Goal: Check status: Check status

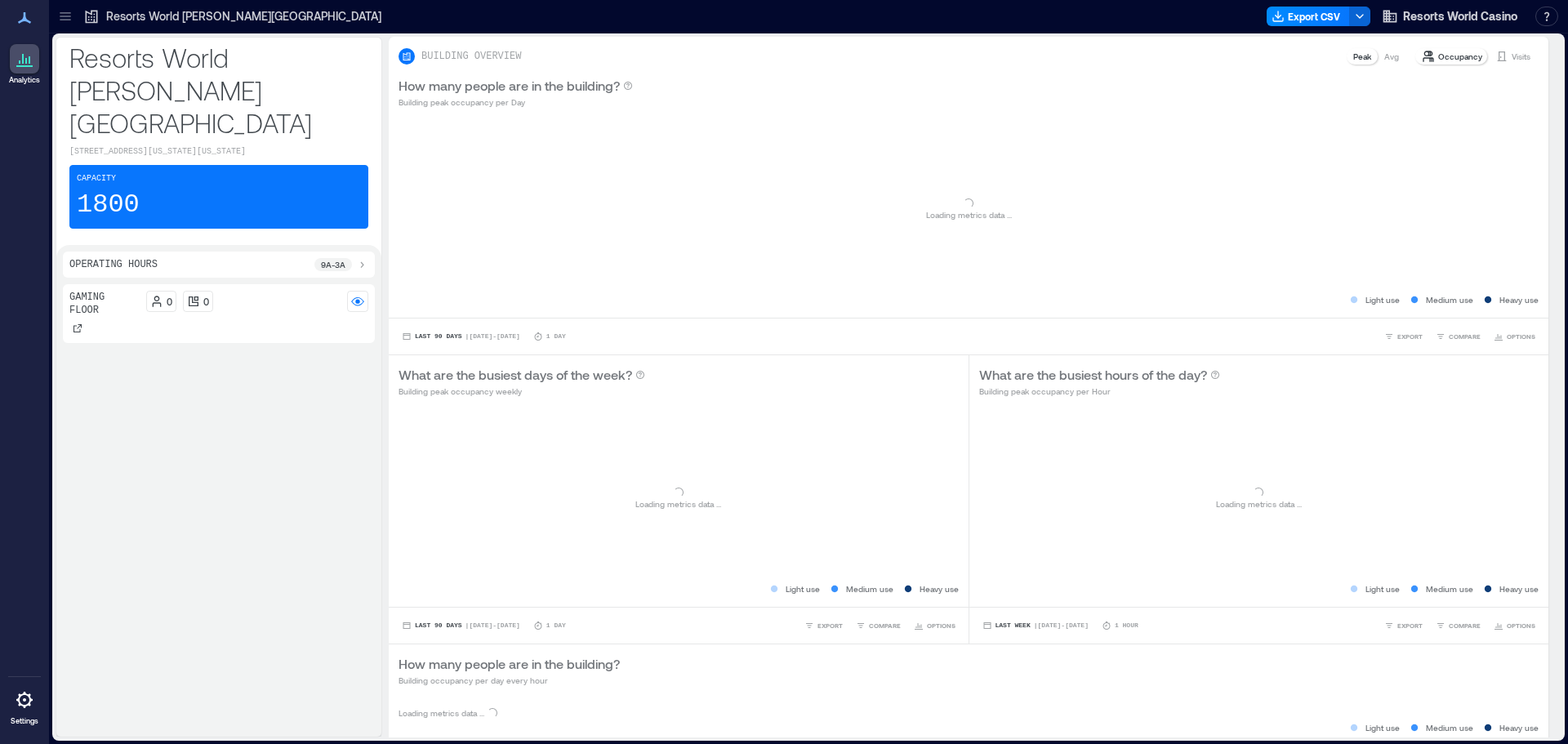
click at [233, 19] on p "Resorts World [PERSON_NAME][GEOGRAPHIC_DATA]" at bounding box center [244, 16] width 275 height 16
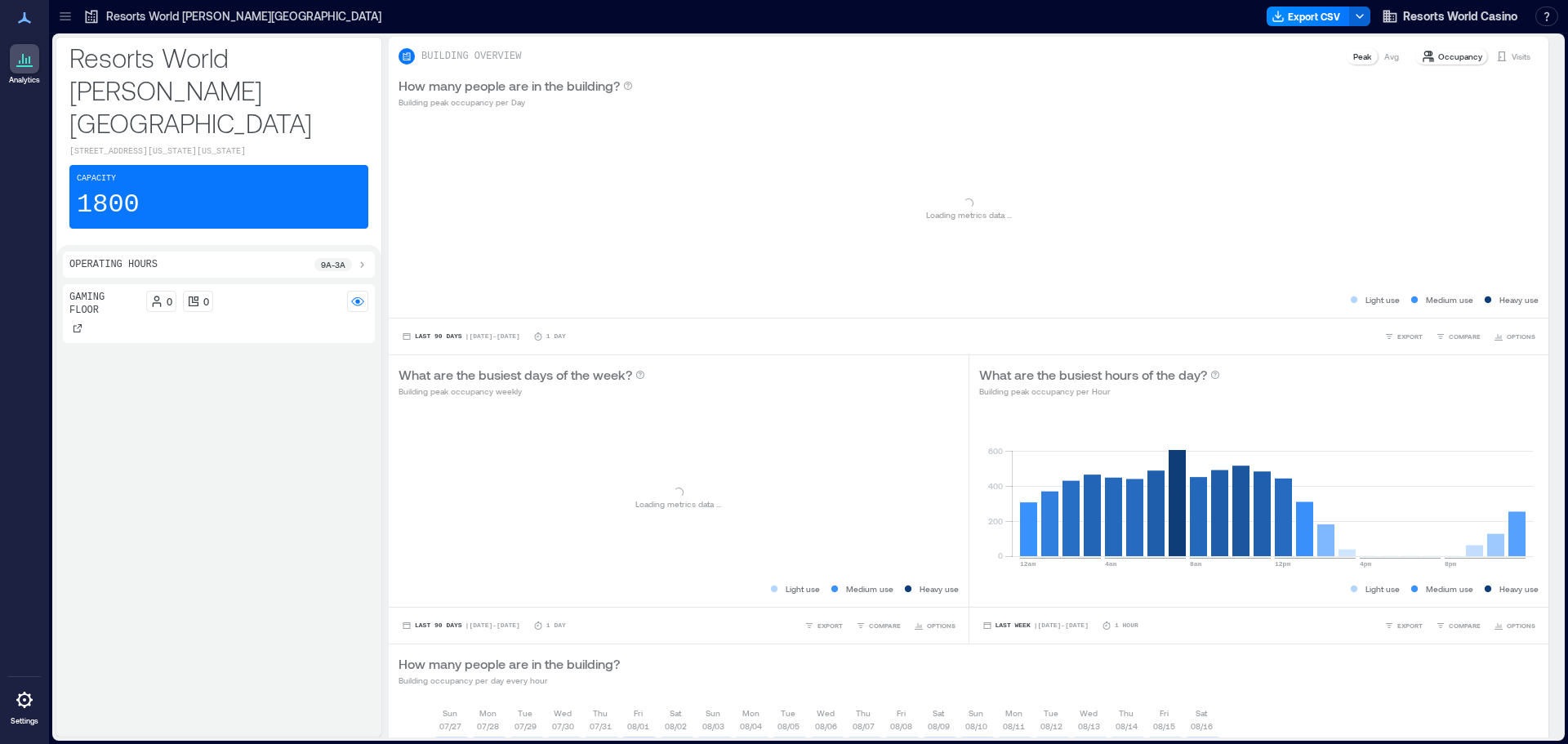
click at [233, 19] on p "Resorts World [PERSON_NAME][GEOGRAPHIC_DATA]" at bounding box center [244, 16] width 275 height 16
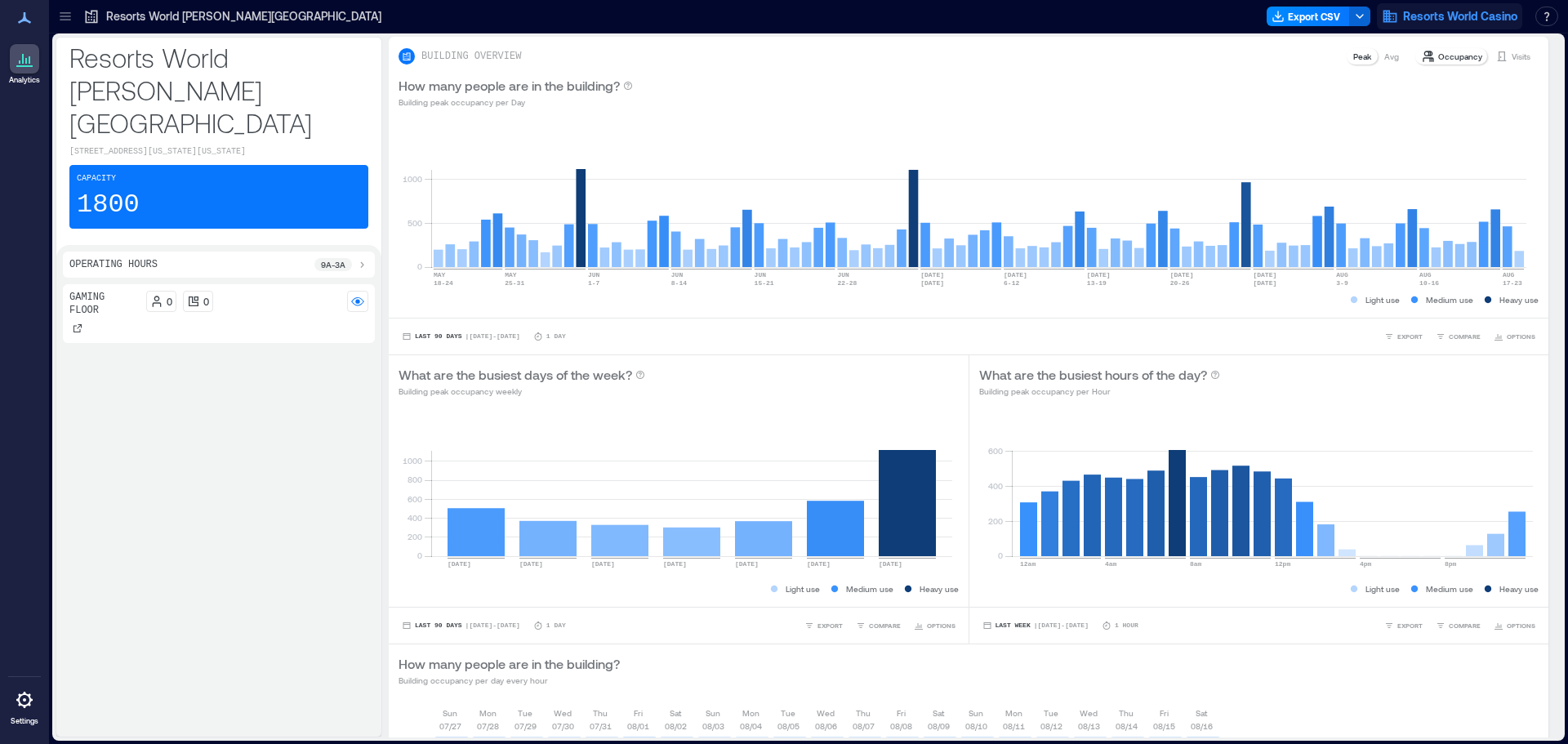
click at [1434, 18] on span "Resorts World Casino" at bounding box center [1460, 16] width 114 height 16
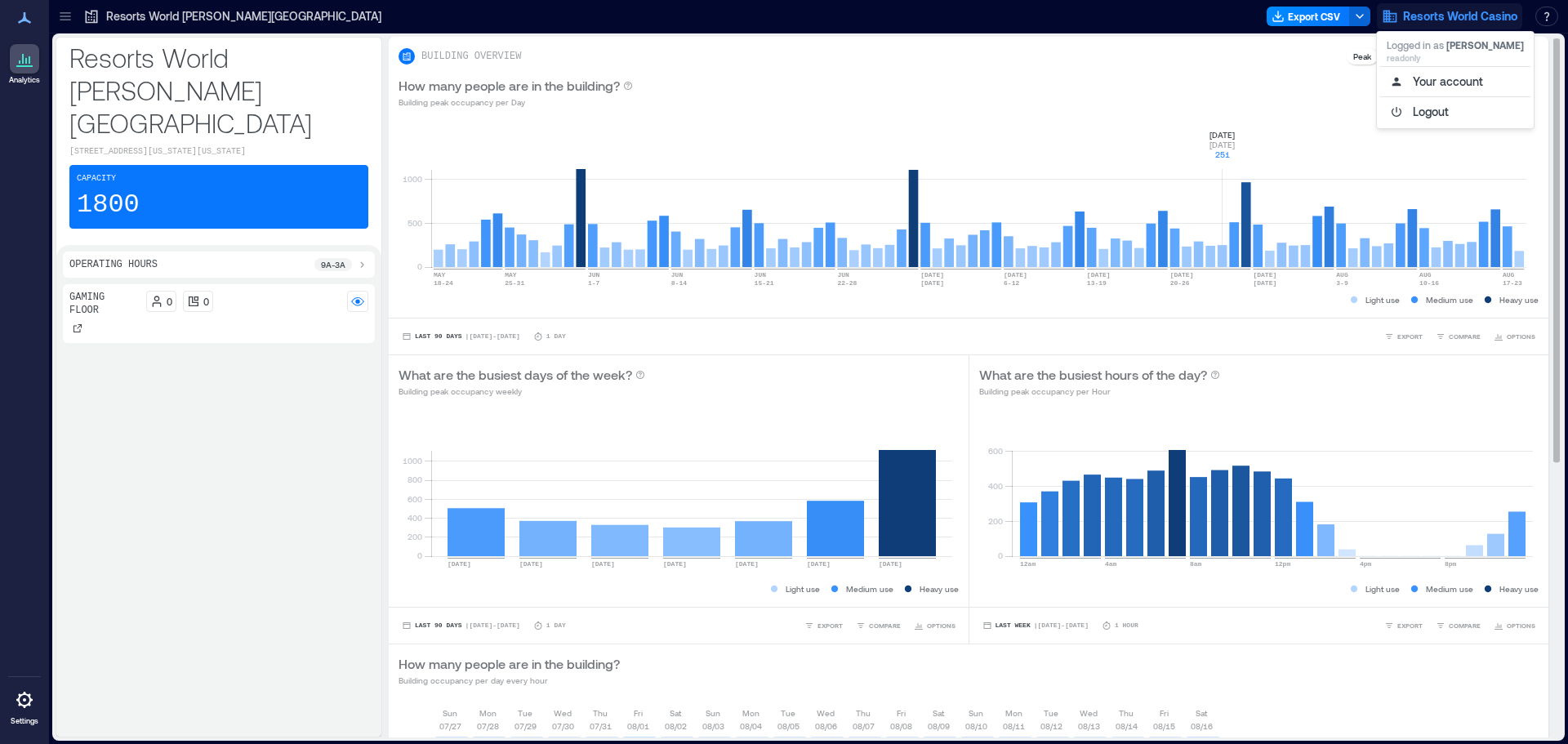
click at [1194, 135] on rect at bounding box center [979, 197] width 1095 height 138
click at [1512, 57] on p "Visits" at bounding box center [1521, 56] width 19 height 13
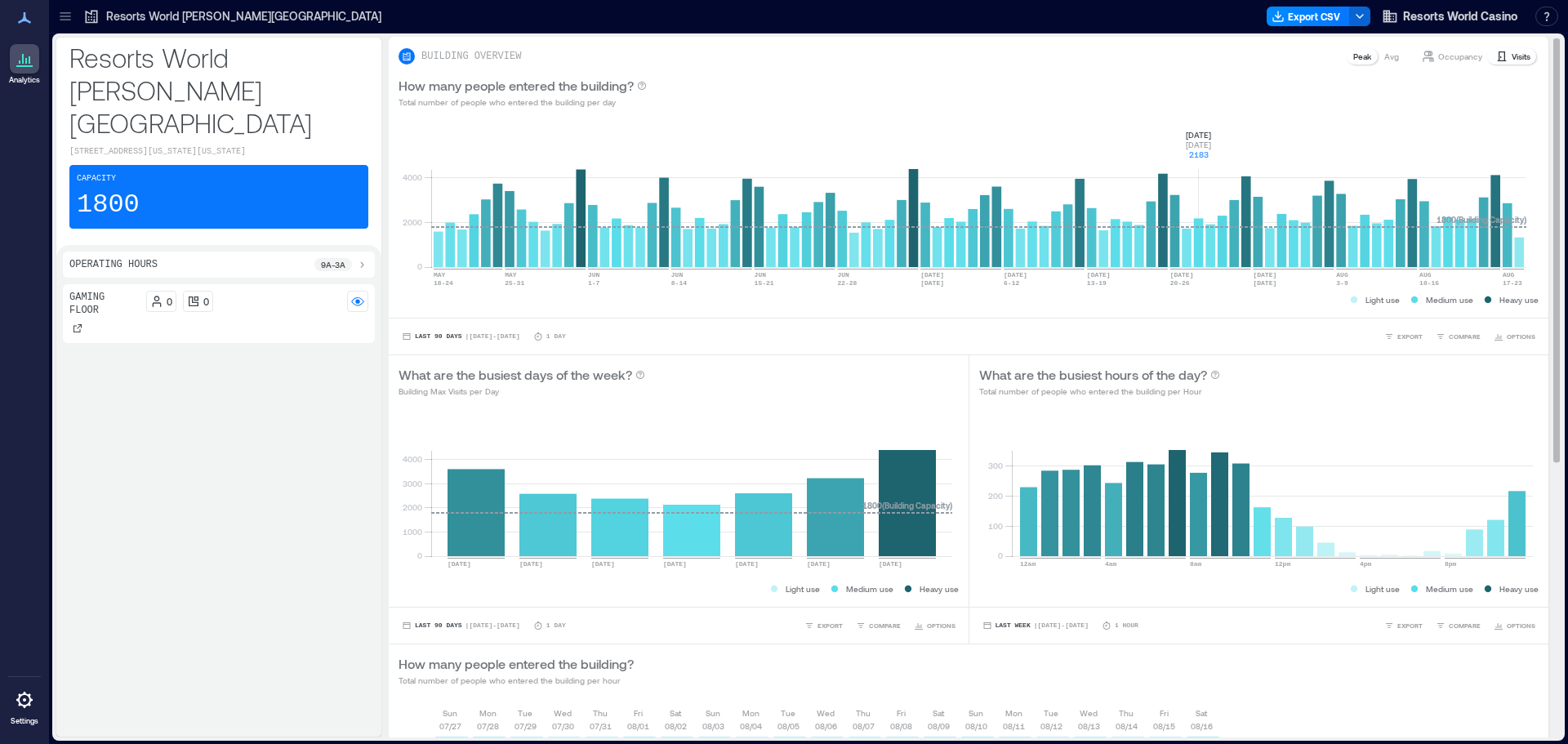
click at [1512, 57] on p "Visits" at bounding box center [1521, 56] width 19 height 13
click at [1510, 243] on rect at bounding box center [979, 197] width 1095 height 138
click at [1520, 249] on rect at bounding box center [979, 197] width 1095 height 138
click at [1525, 157] on div "0 2000 4000 [DATE]-[DATE] [DATE]-[DATE] [DATE]-[DATE] [DATE]-[DATE] [DATE]-[DAT…" at bounding box center [968, 218] width 1160 height 199
click at [1497, 146] on rect at bounding box center [979, 197] width 1095 height 138
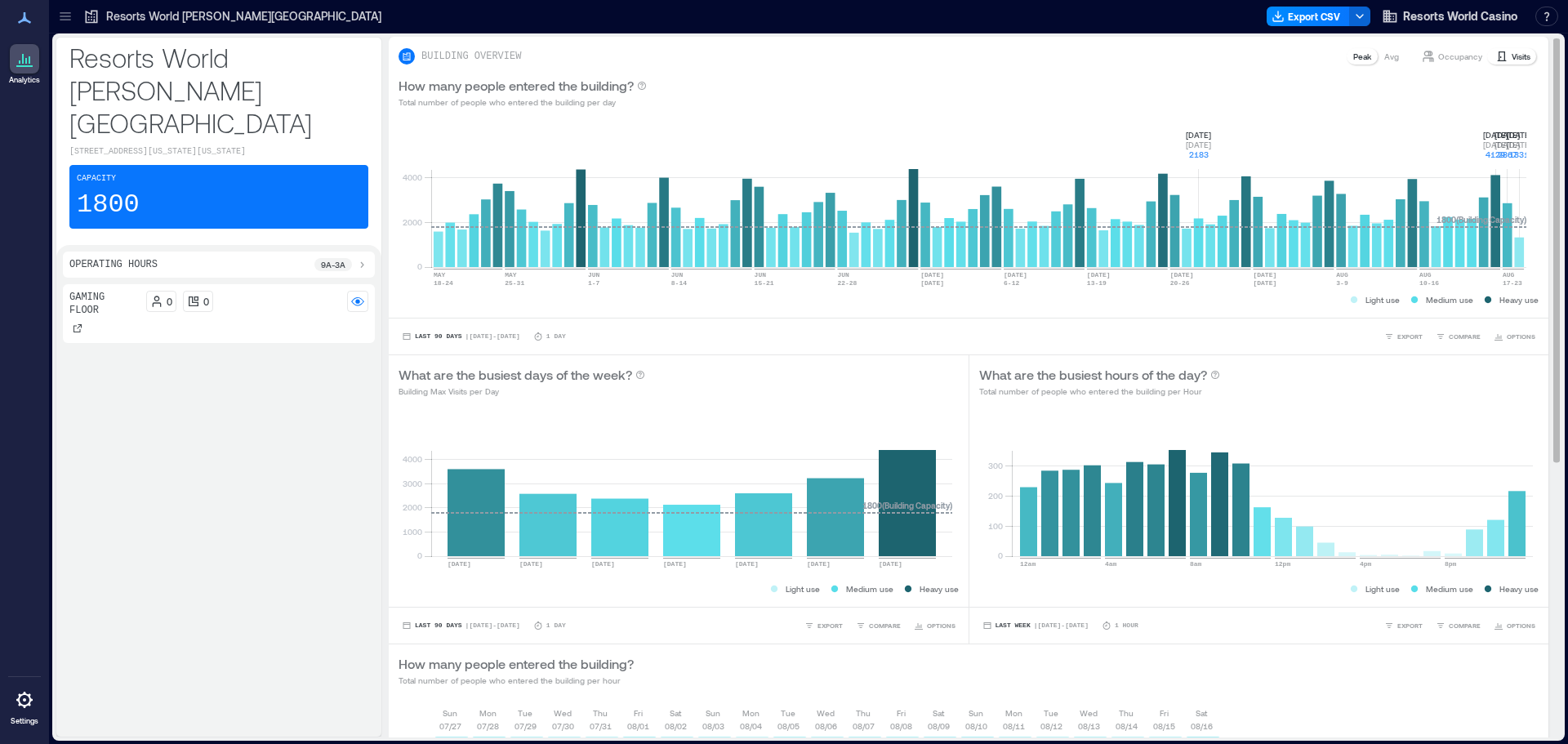
drag, startPoint x: 1496, startPoint y: 225, endPoint x: 1456, endPoint y: 127, distance: 105.8
click at [1496, 225] on rect at bounding box center [979, 197] width 1095 height 138
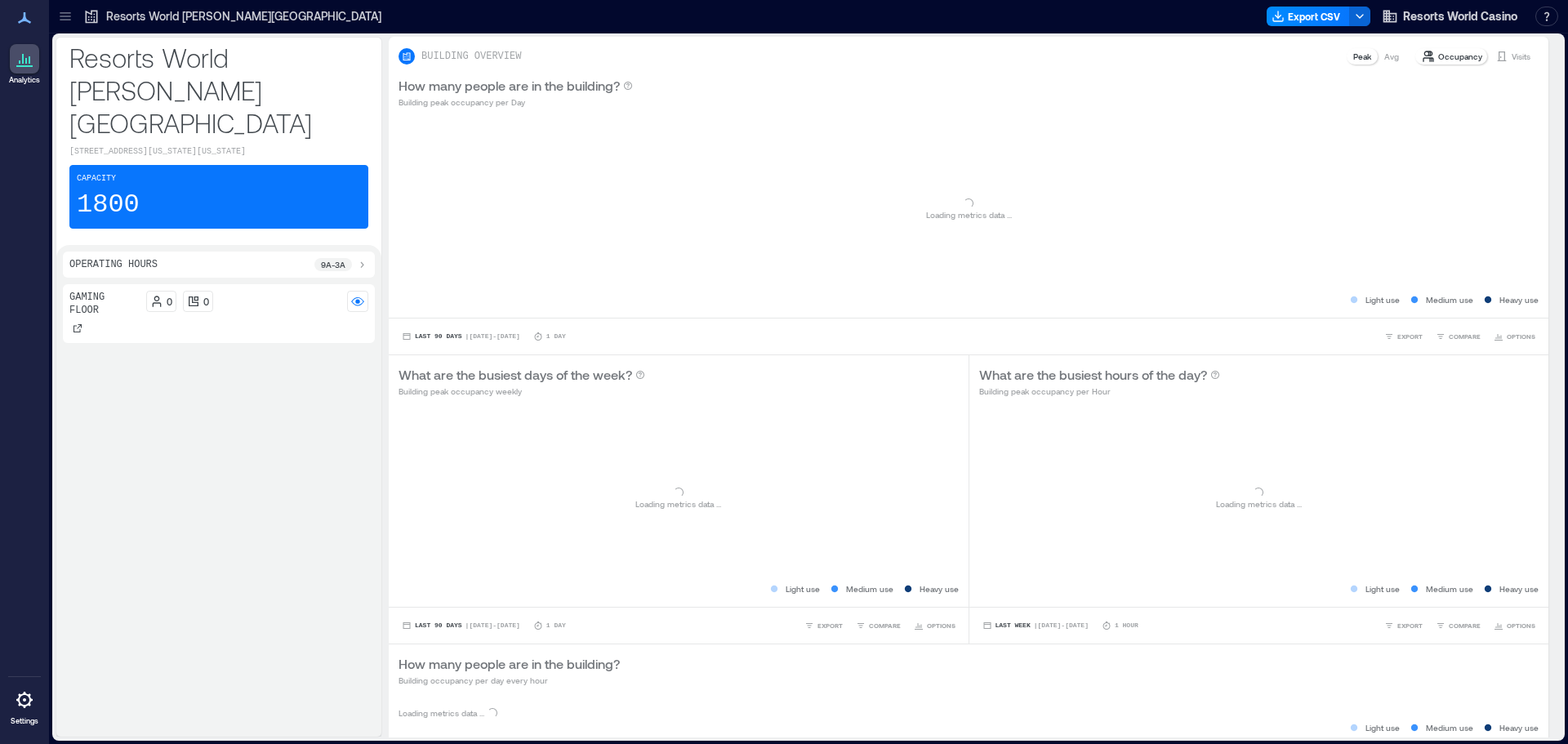
click at [184, 18] on p "Resorts World [PERSON_NAME][GEOGRAPHIC_DATA]" at bounding box center [244, 16] width 275 height 16
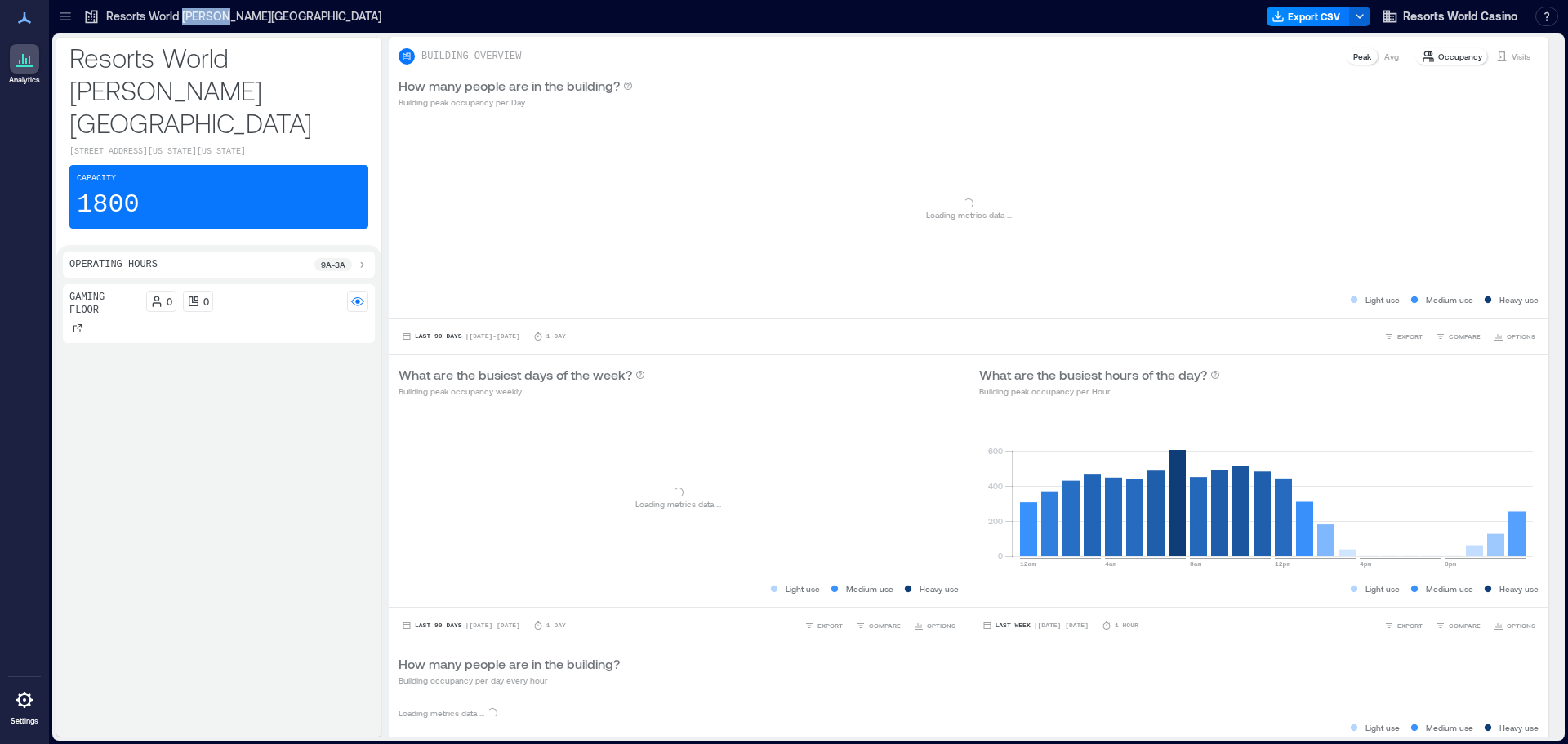
click at [184, 18] on p "Resorts World [PERSON_NAME][GEOGRAPHIC_DATA]" at bounding box center [244, 16] width 275 height 16
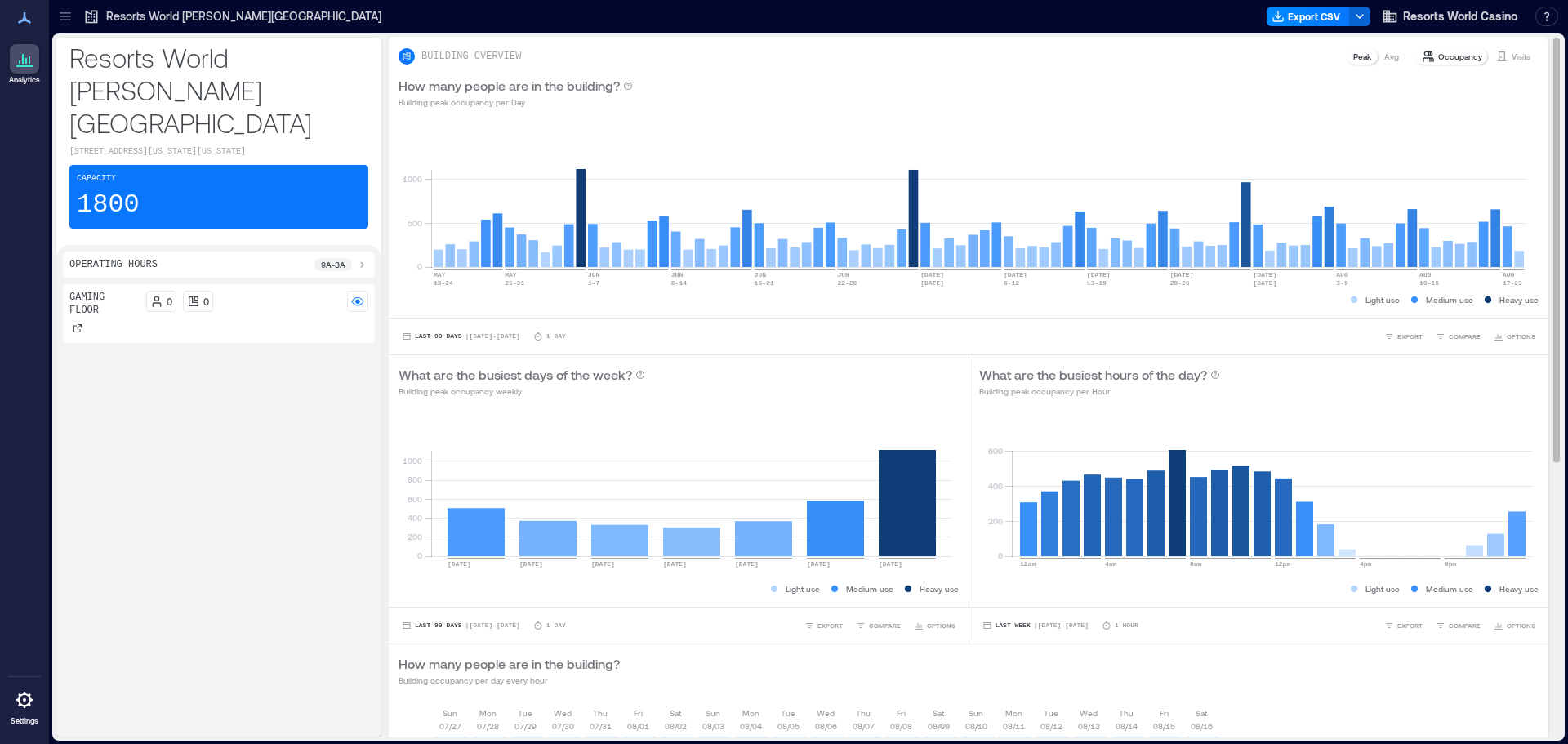
click at [1512, 53] on p "Visits" at bounding box center [1521, 56] width 19 height 13
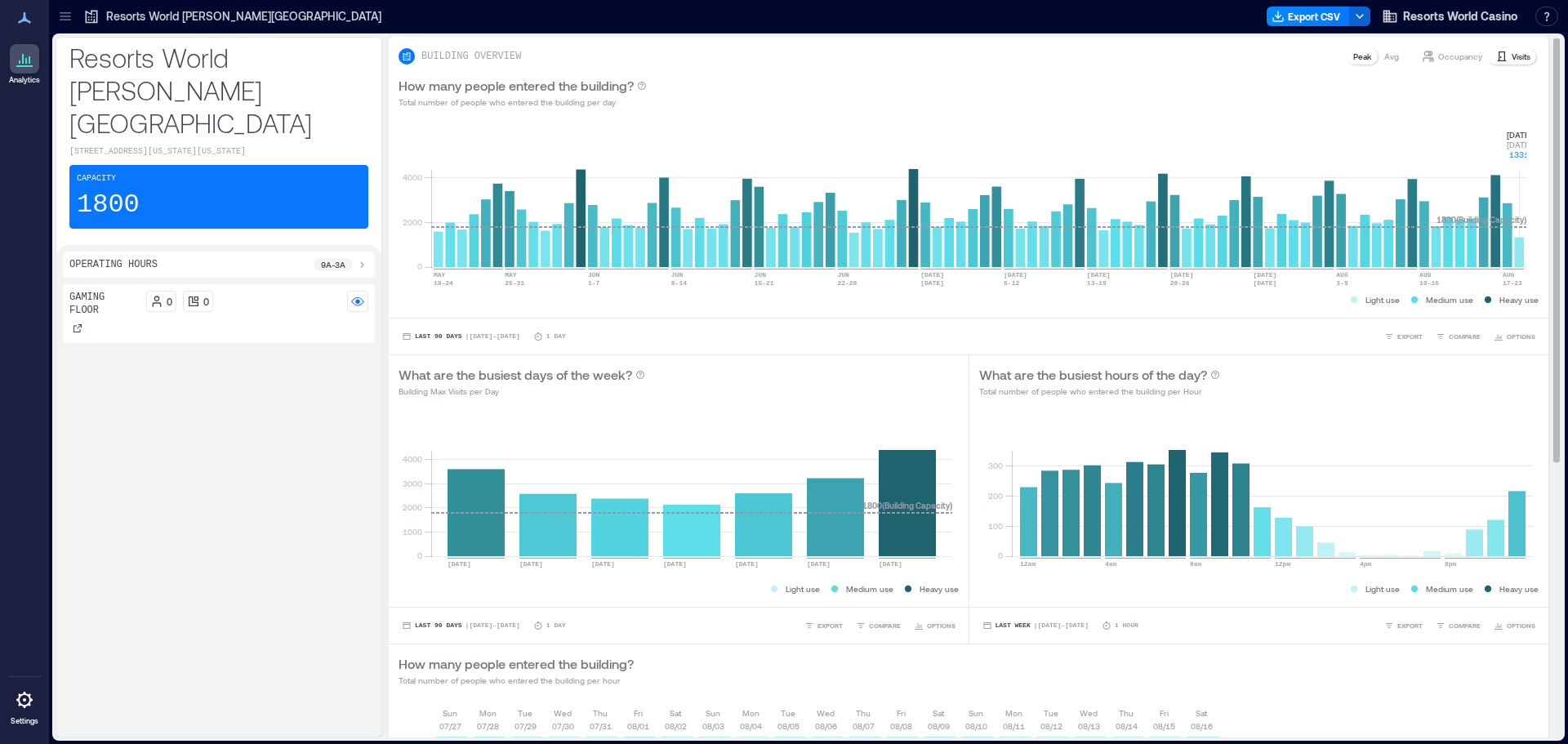
click at [1523, 256] on rect at bounding box center [979, 197] width 1095 height 138
drag, startPoint x: 1497, startPoint y: 121, endPoint x: 1533, endPoint y: 157, distance: 50.9
click at [1533, 157] on div "0 2000 4000 [DATE]-[DATE] [DATE]-[DATE] [DATE]-[DATE] [DATE]-[DATE] [DATE]-[DAT…" at bounding box center [968, 218] width 1160 height 199
copy g "[DATE] [DATE] 1331"
